Goal: Information Seeking & Learning: Learn about a topic

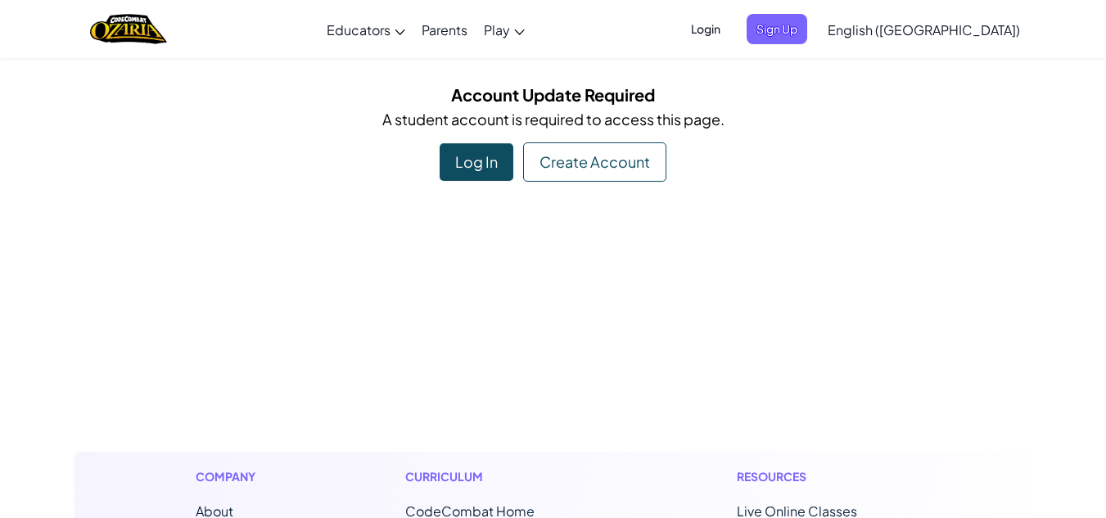
click at [477, 157] on div "Log In" at bounding box center [477, 162] width 74 height 38
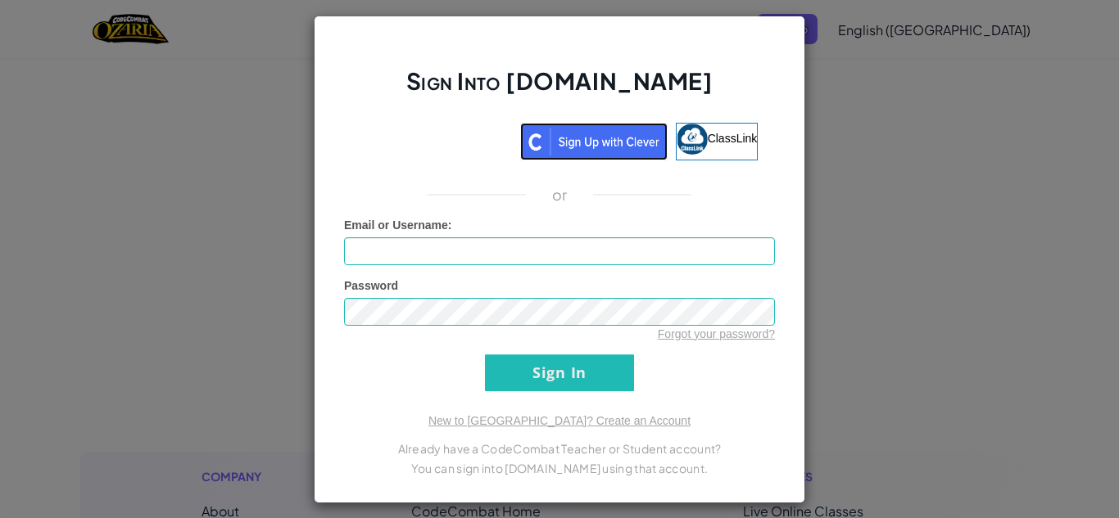
click at [595, 147] on img at bounding box center [593, 142] width 147 height 38
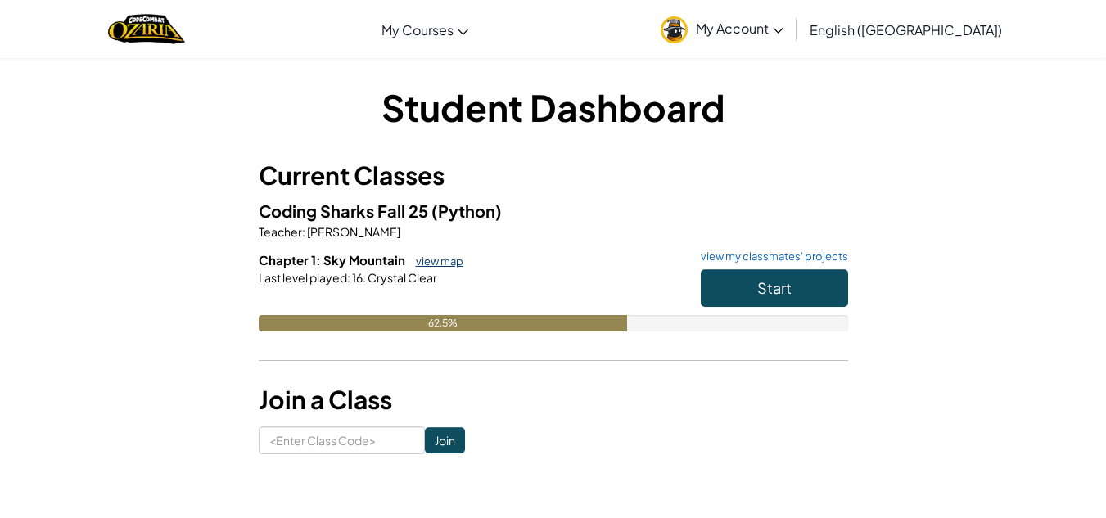
click at [447, 263] on link "view map" at bounding box center [436, 261] width 56 height 13
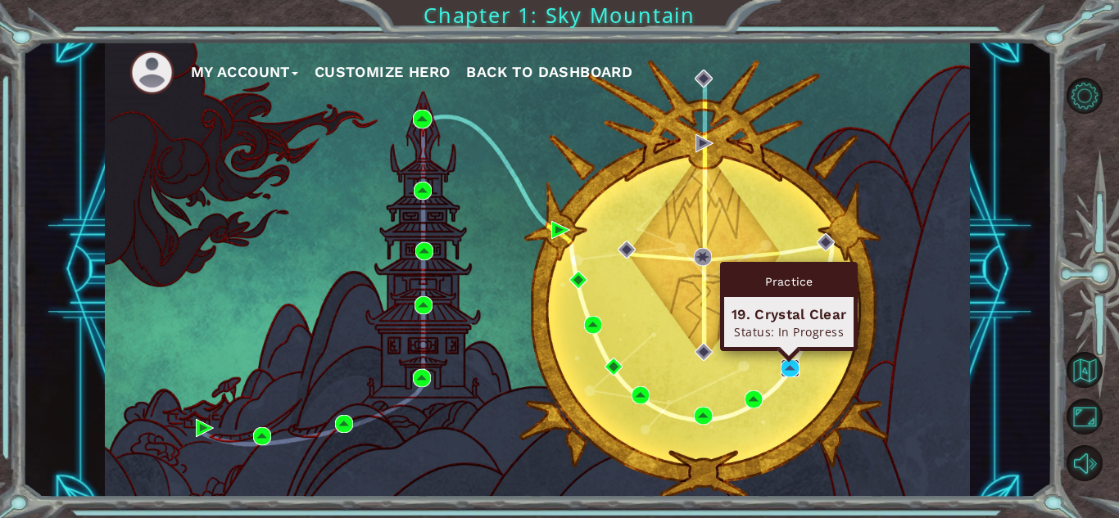
click at [786, 369] on img at bounding box center [790, 369] width 18 height 18
